Goal: Task Accomplishment & Management: Manage account settings

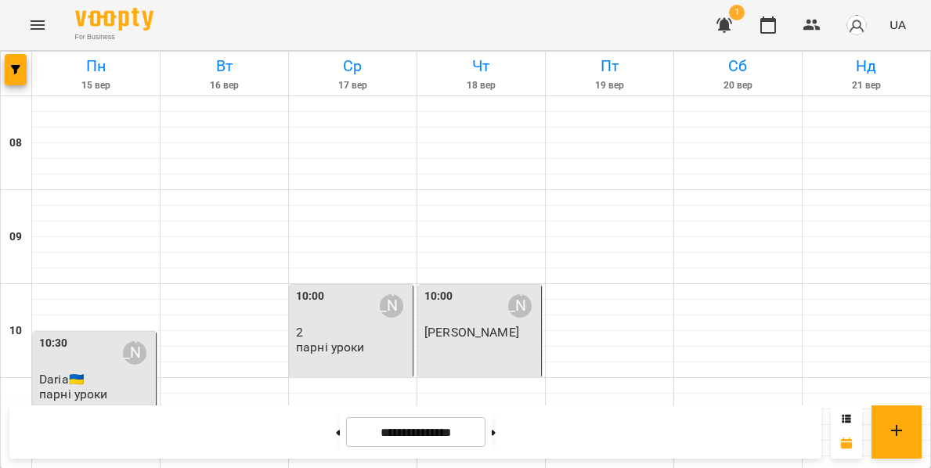
scroll to position [771, 0]
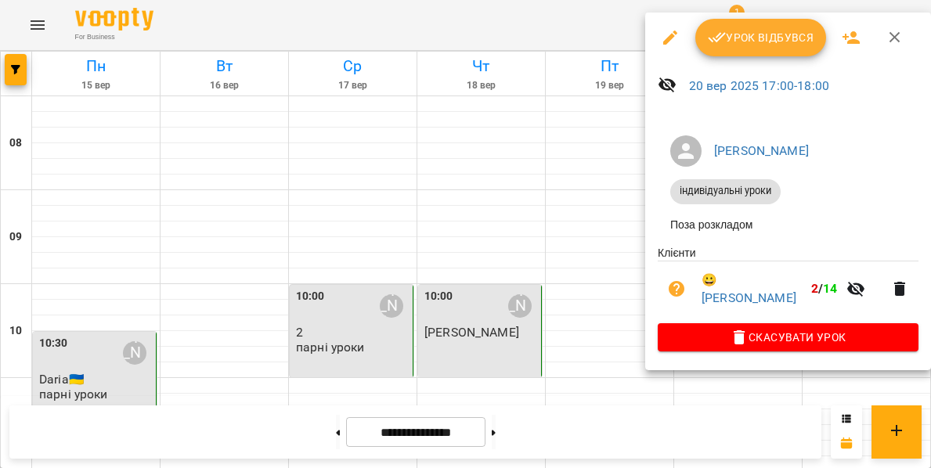
click at [765, 41] on span "Урок відбувся" at bounding box center [761, 37] width 107 height 19
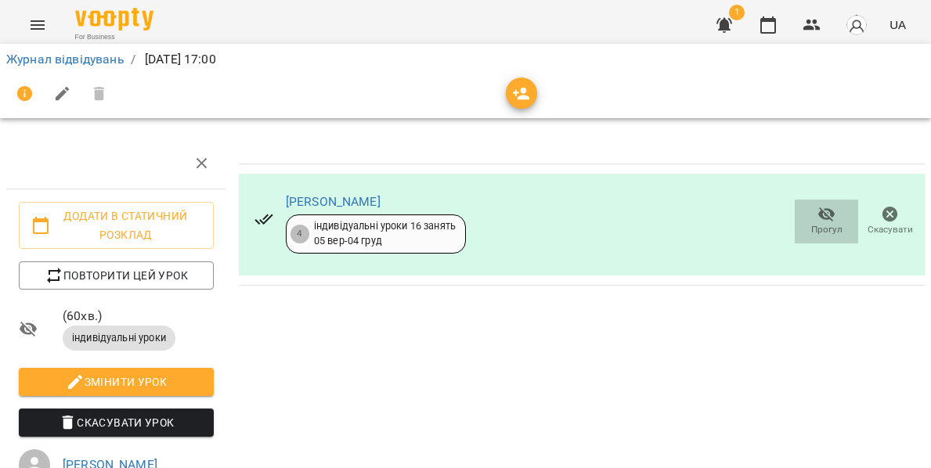
click at [829, 214] on icon "button" at bounding box center [827, 214] width 19 height 19
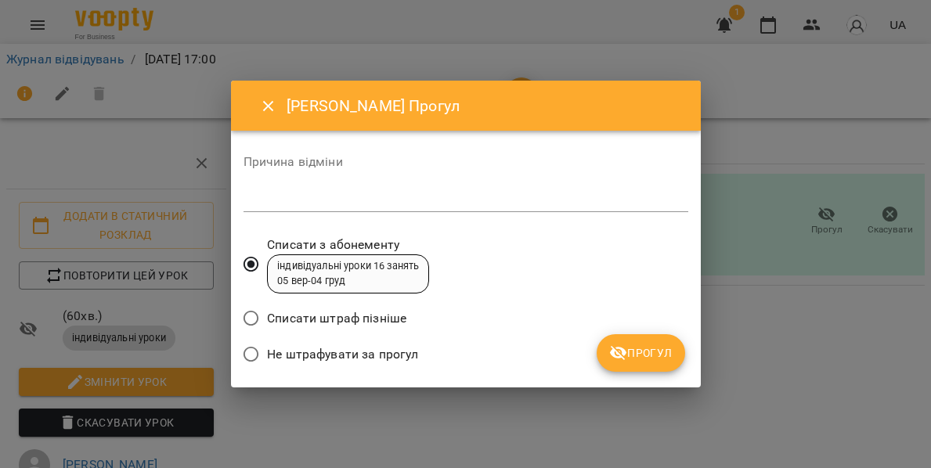
click at [272, 107] on icon "Close" at bounding box center [268, 106] width 19 height 19
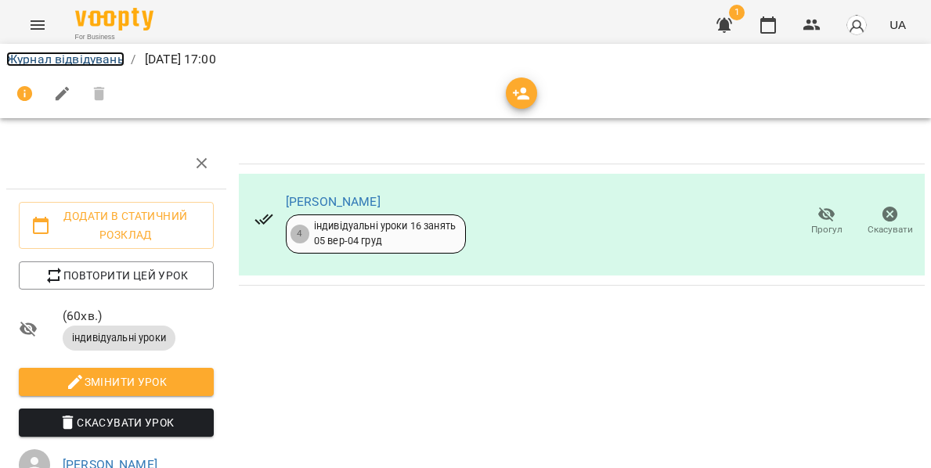
click at [51, 54] on link "Журнал відвідувань" at bounding box center [65, 59] width 118 height 15
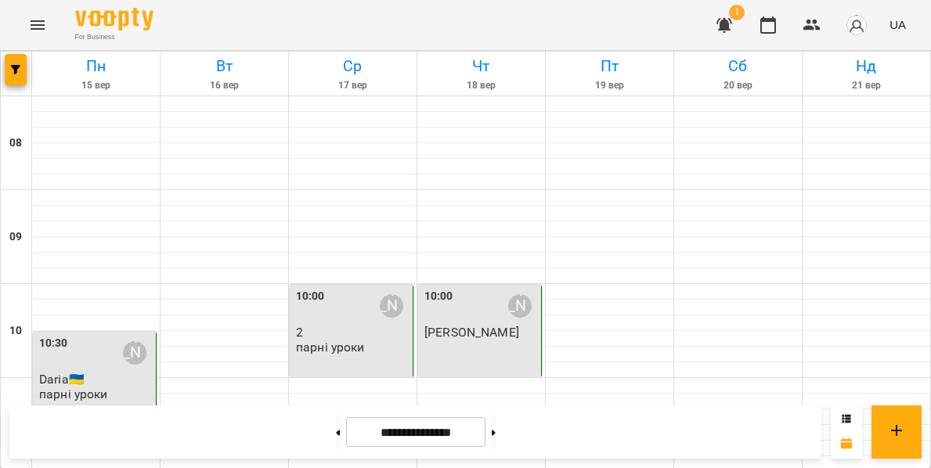
scroll to position [783, 0]
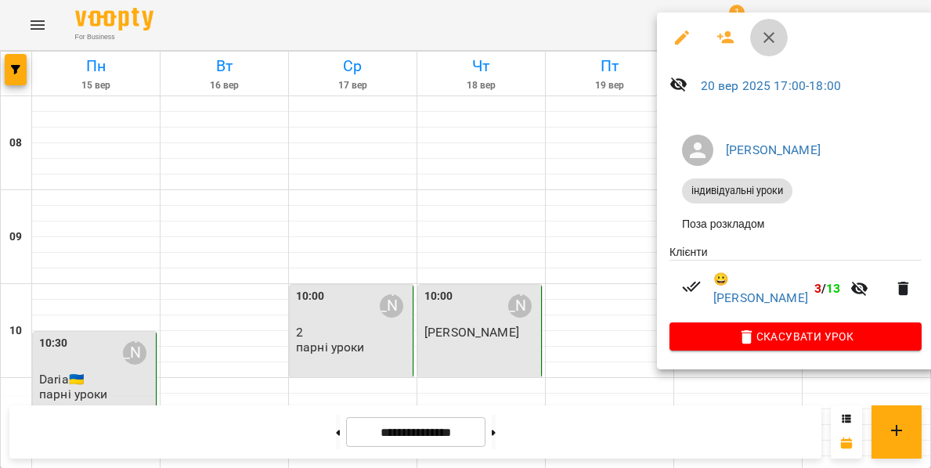
click at [775, 39] on icon "button" at bounding box center [769, 37] width 19 height 19
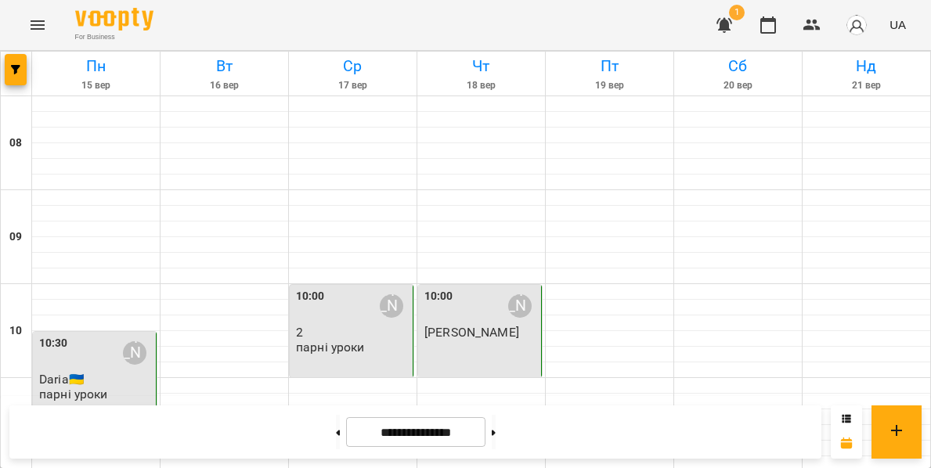
scroll to position [0, 0]
